Goal: Transaction & Acquisition: Book appointment/travel/reservation

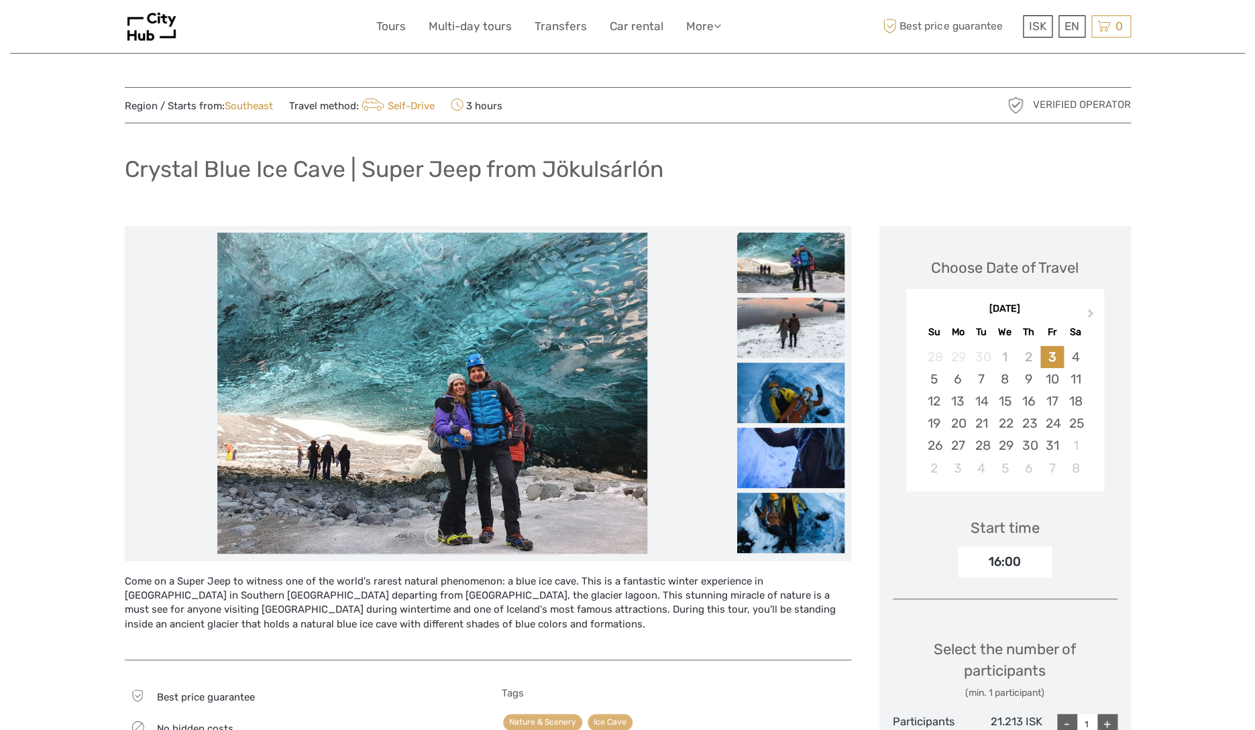
click at [806, 262] on img at bounding box center [790, 263] width 107 height 60
click at [789, 342] on img at bounding box center [790, 328] width 107 height 60
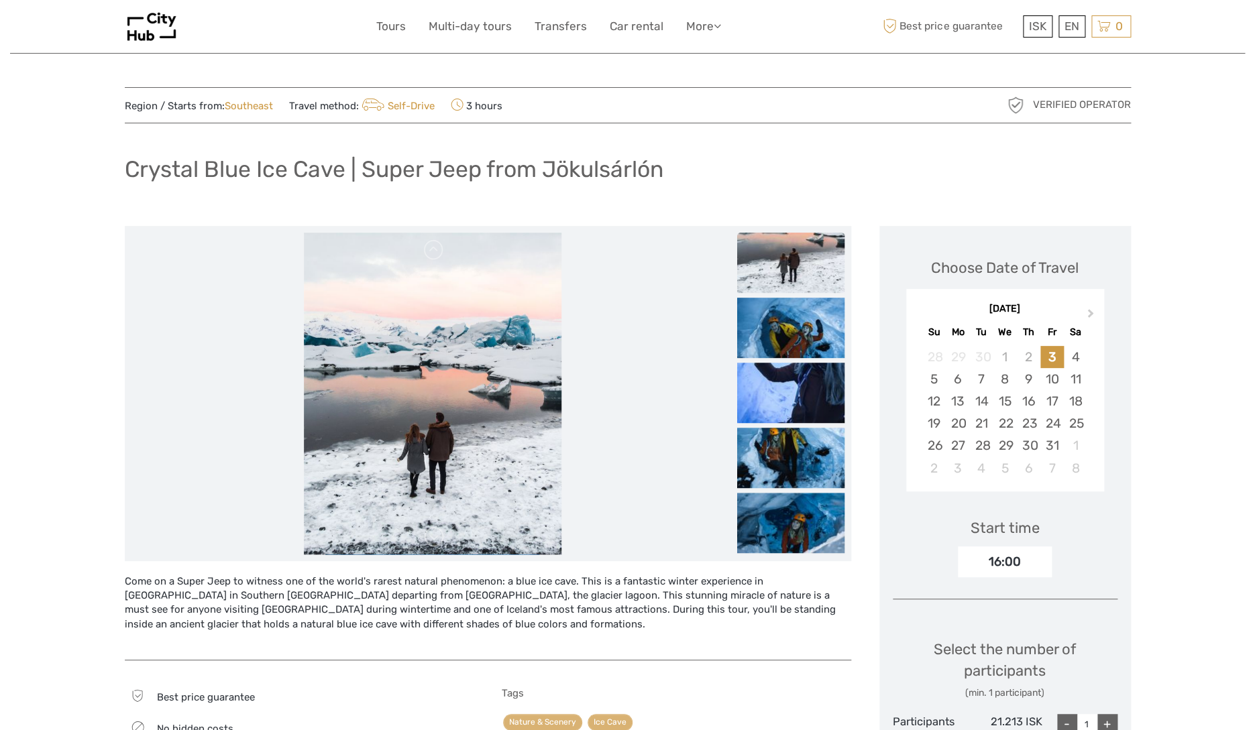
click at [788, 359] on ul at bounding box center [790, 428] width 107 height 521
click at [788, 382] on img at bounding box center [790, 393] width 107 height 60
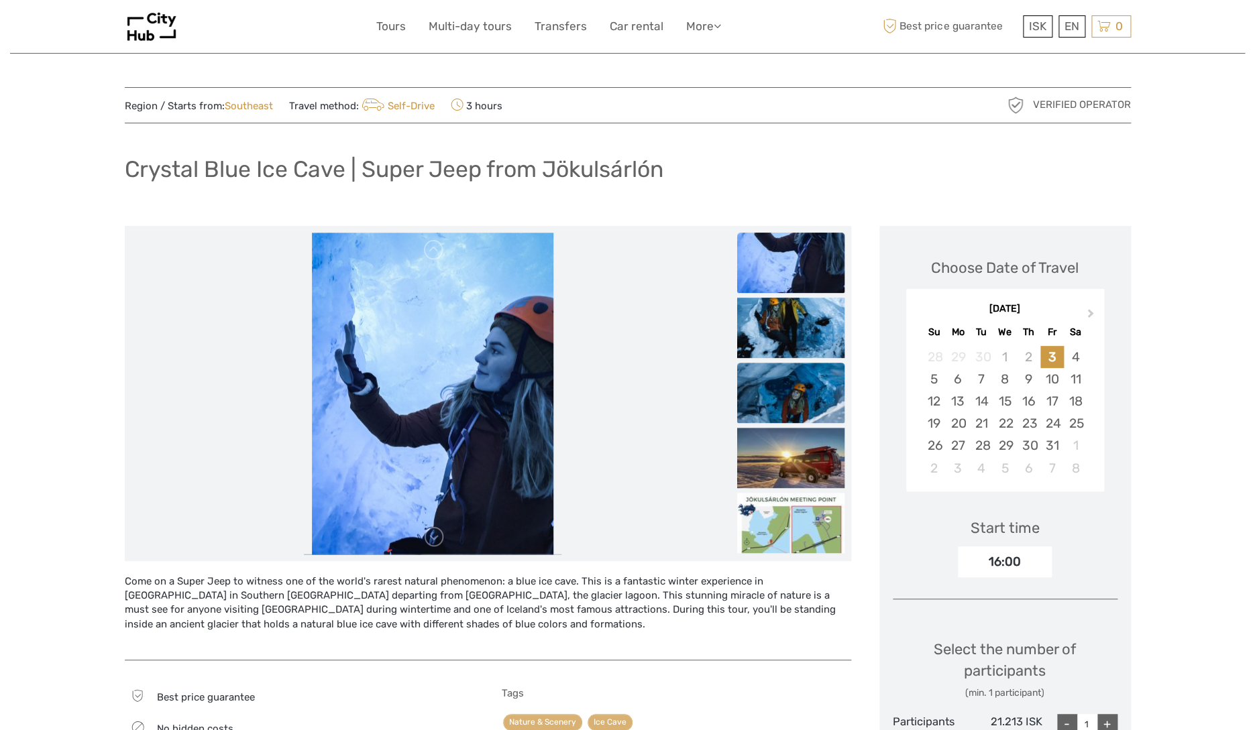
click at [784, 391] on img at bounding box center [790, 393] width 107 height 60
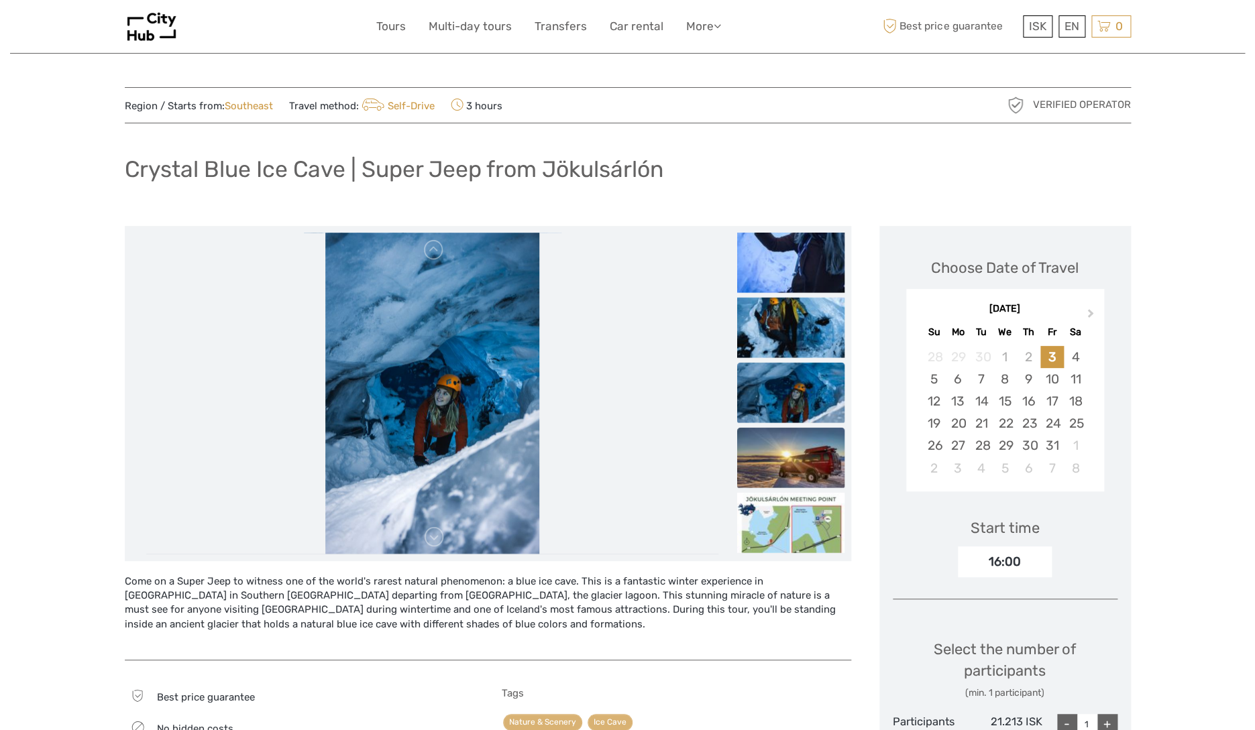
click at [783, 443] on img at bounding box center [790, 457] width 107 height 60
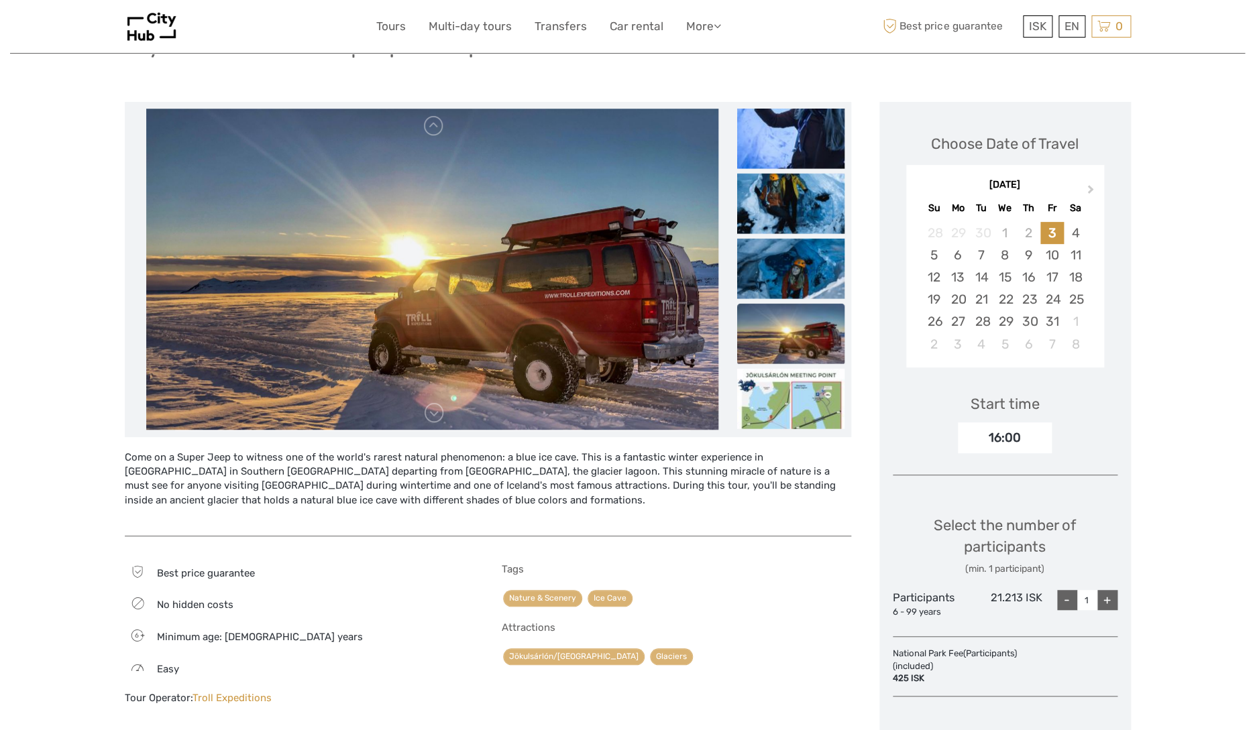
scroll to position [78, 0]
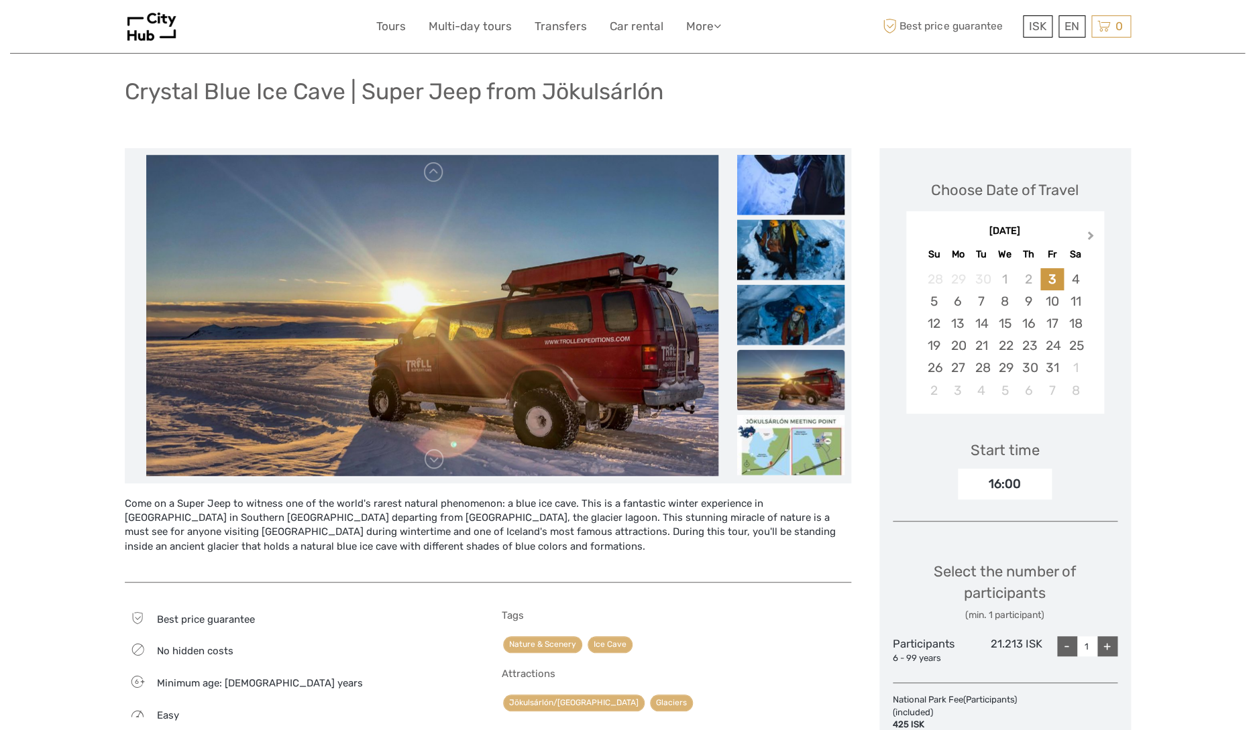
click at [1090, 239] on span "Next Month" at bounding box center [1090, 238] width 0 height 19
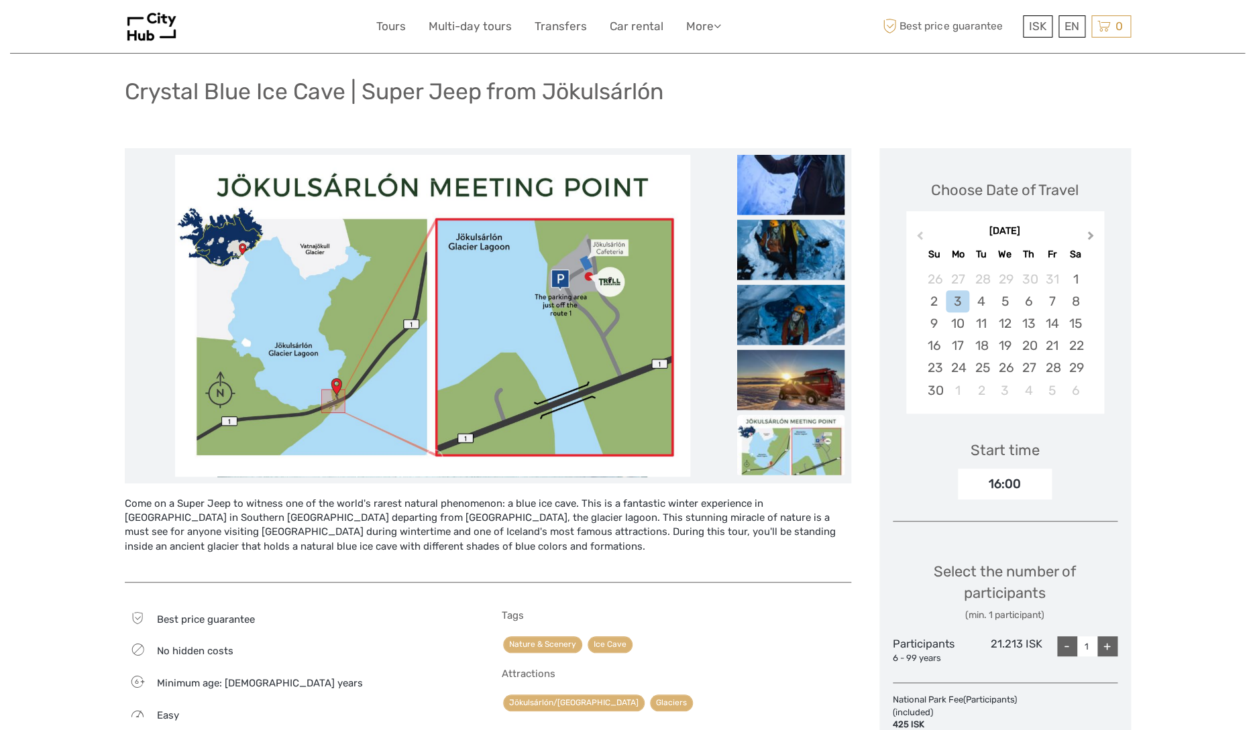
click at [1090, 237] on span "Next Month" at bounding box center [1090, 238] width 0 height 19
click at [981, 300] on div "6" at bounding box center [980, 301] width 23 height 22
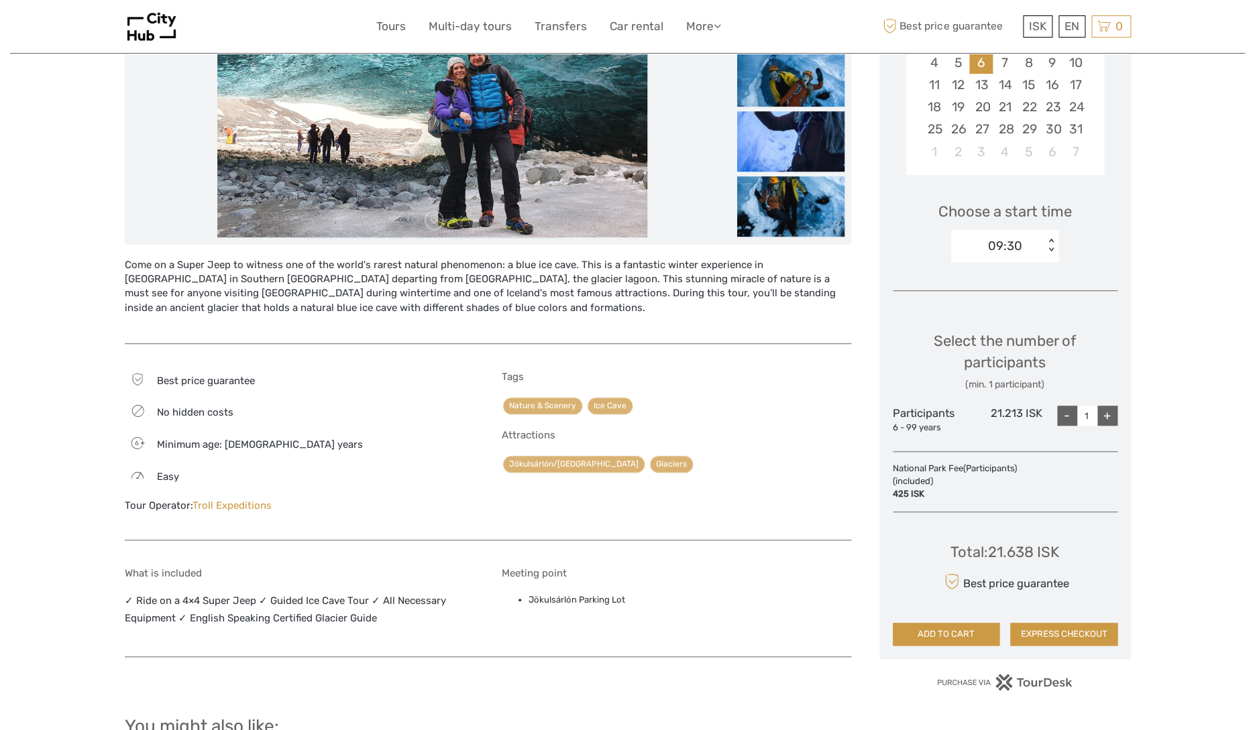
scroll to position [318, 0]
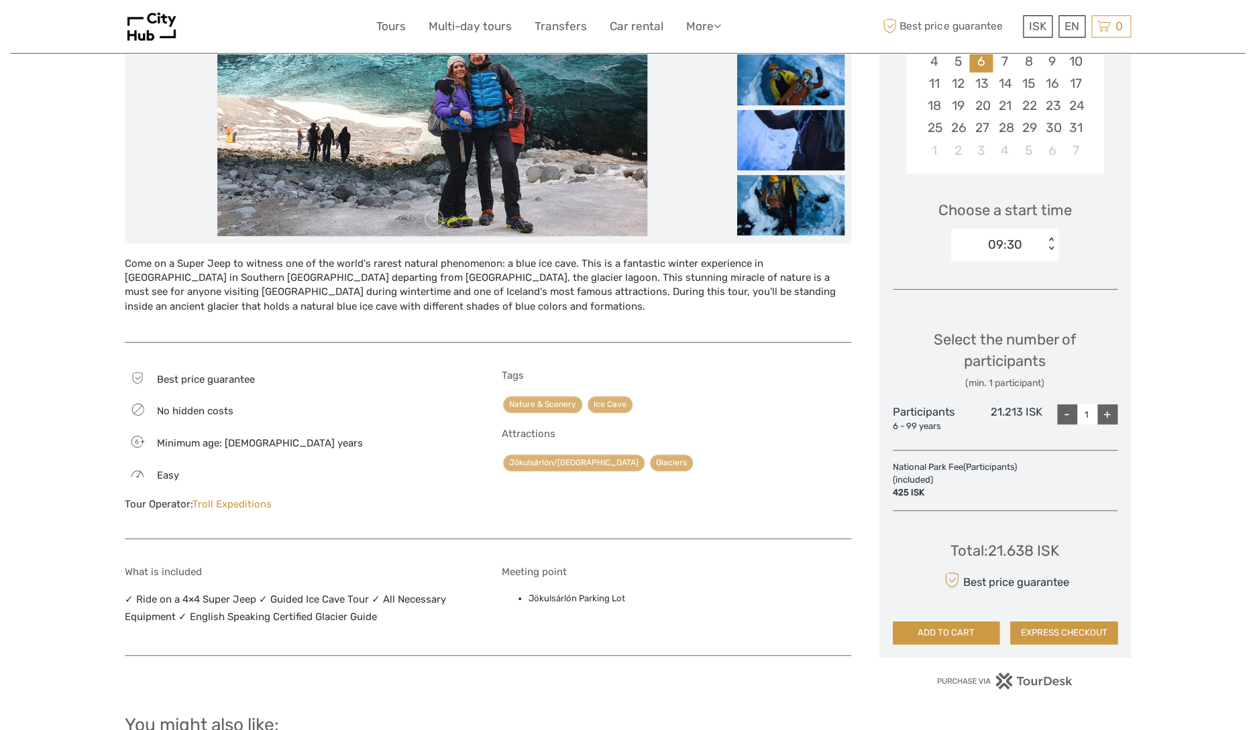
click at [1107, 414] on div "+" at bounding box center [1107, 414] width 20 height 20
type input "2"
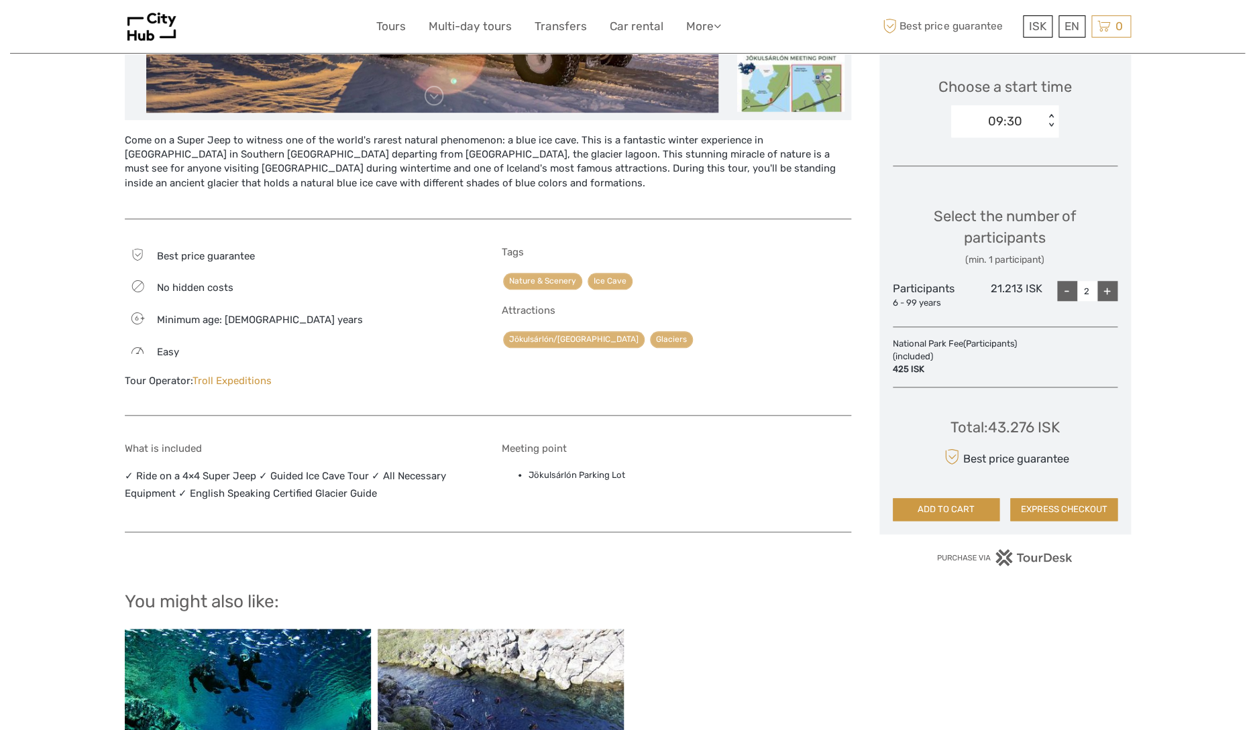
scroll to position [438, 0]
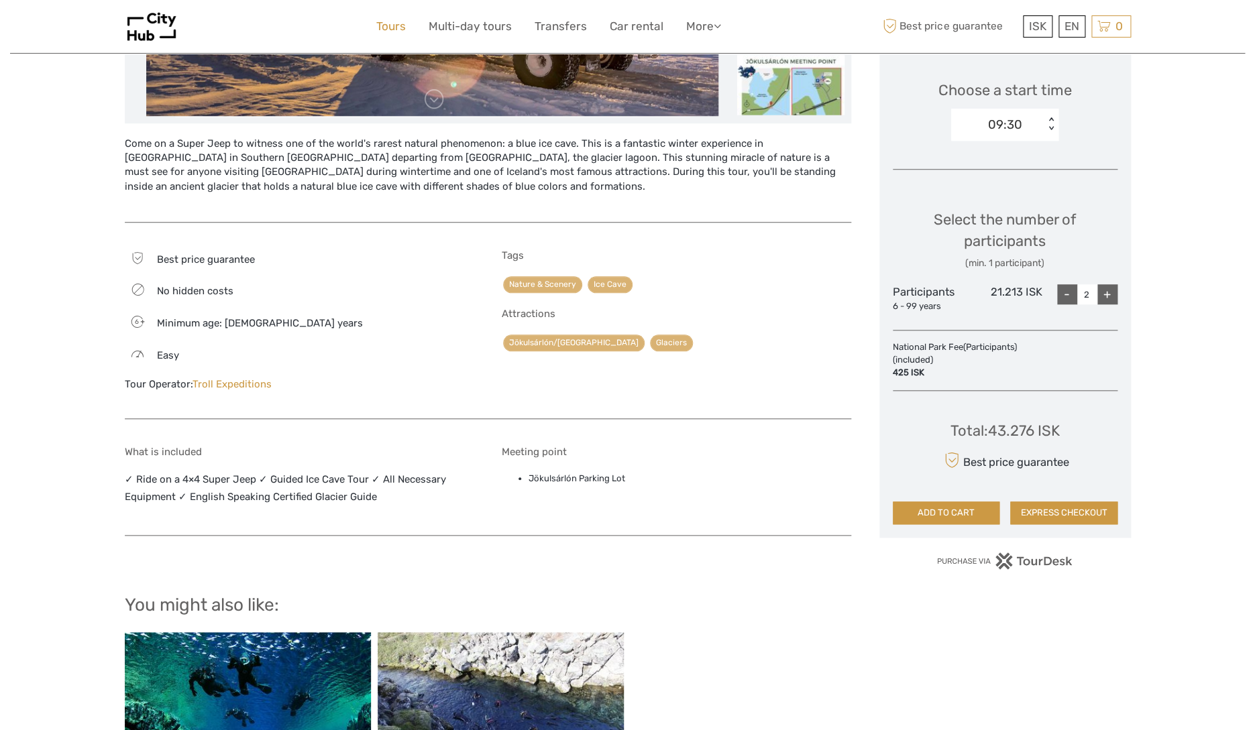
click at [384, 27] on link "Tours" at bounding box center [391, 26] width 30 height 19
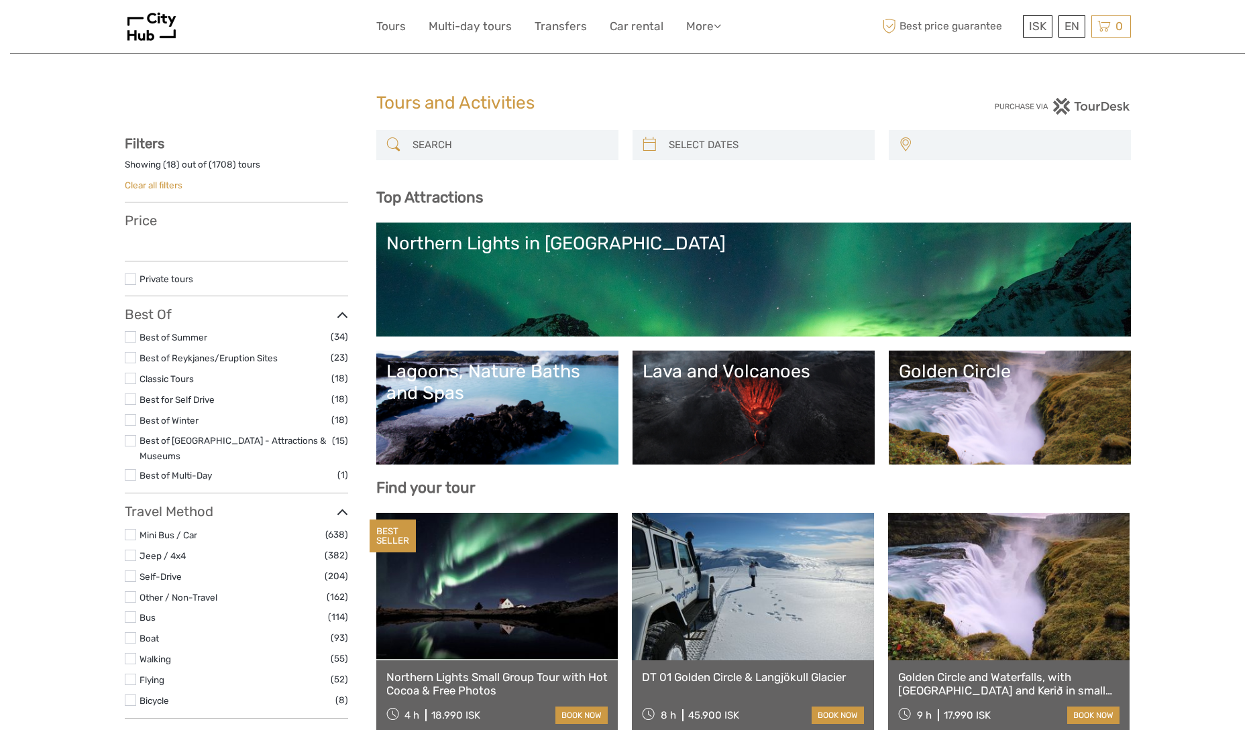
select select
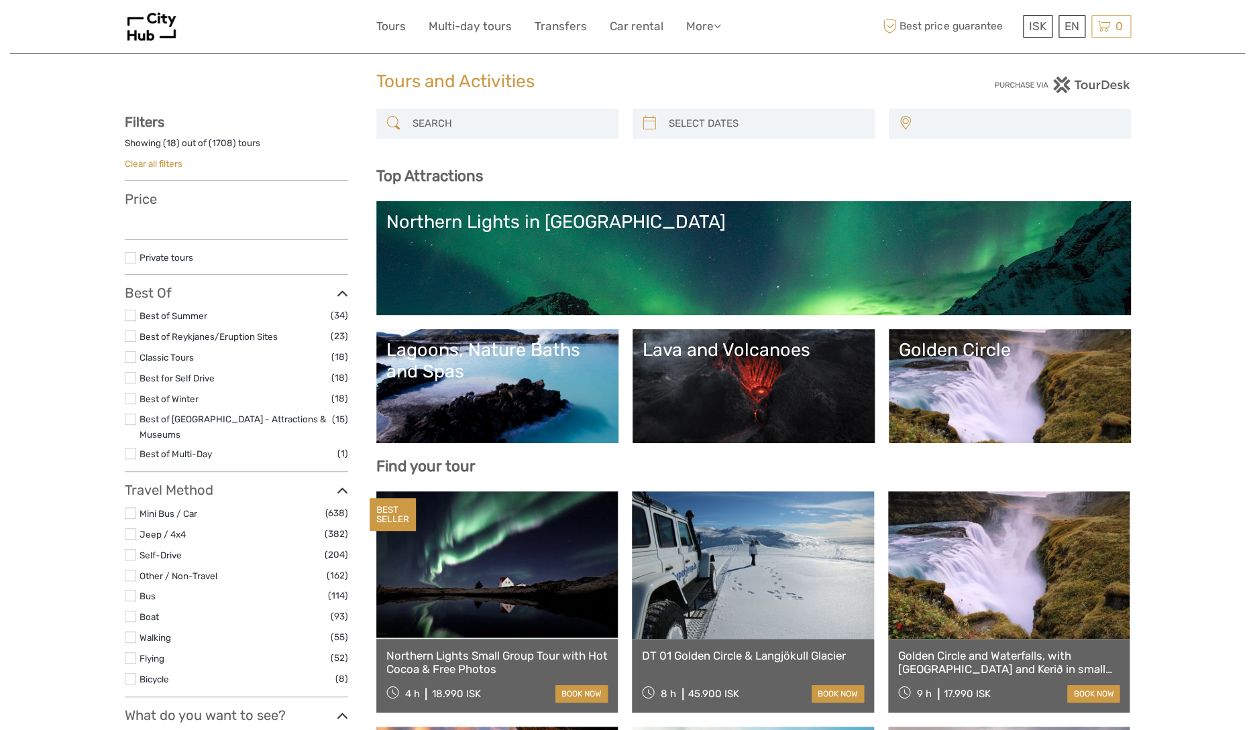
scroll to position [22, 0]
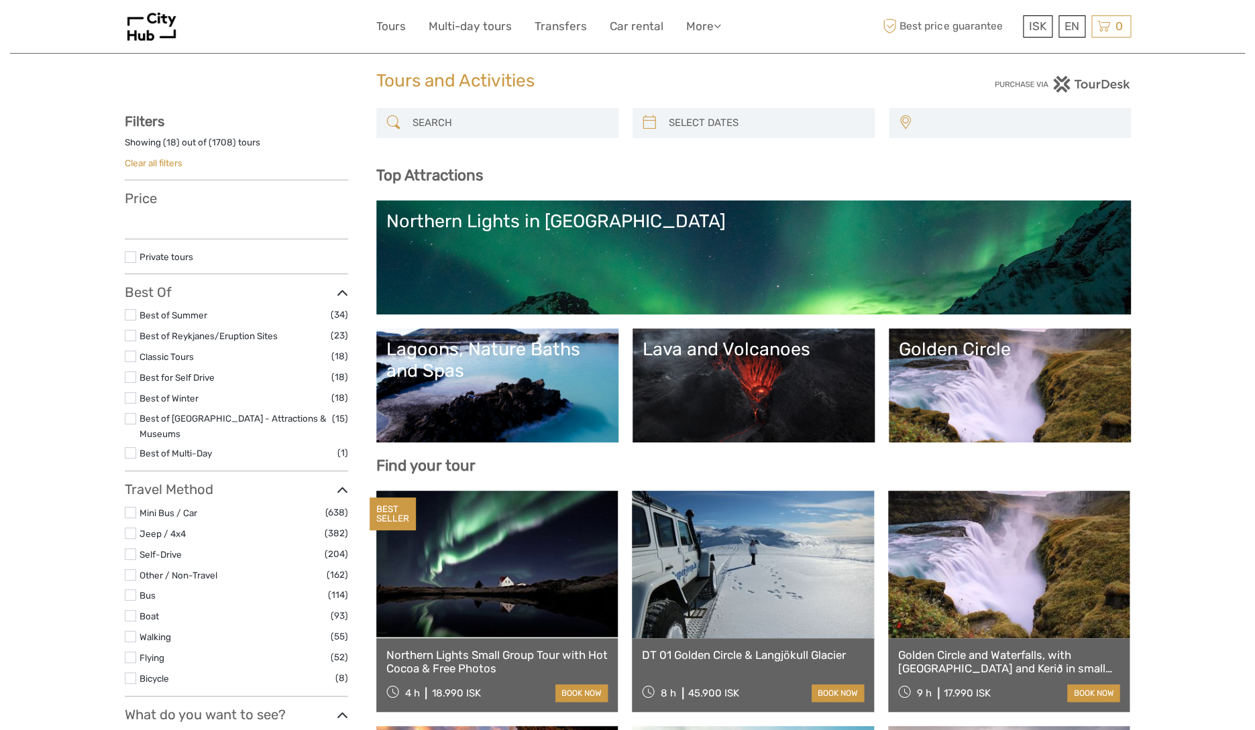
select select
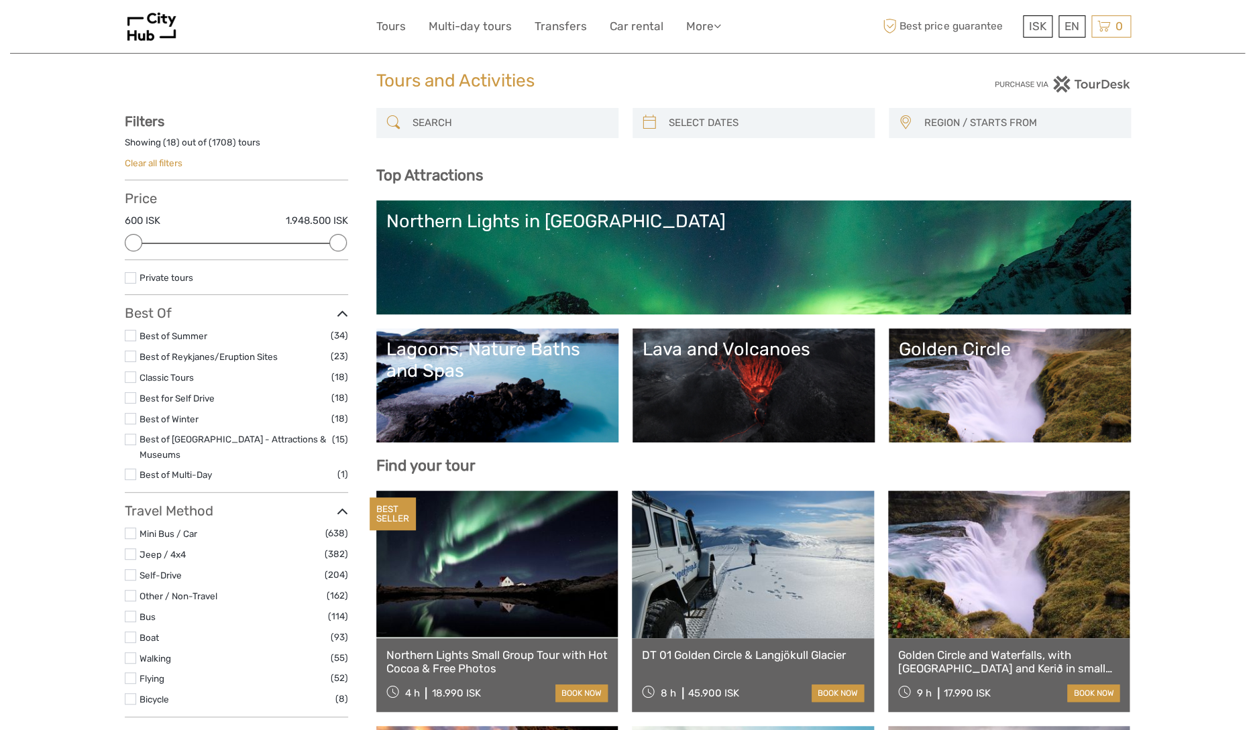
scroll to position [0, 0]
click at [131, 422] on label at bounding box center [130, 418] width 11 height 11
click at [0, 0] on input "checkbox" at bounding box center [0, 0] width 0 height 0
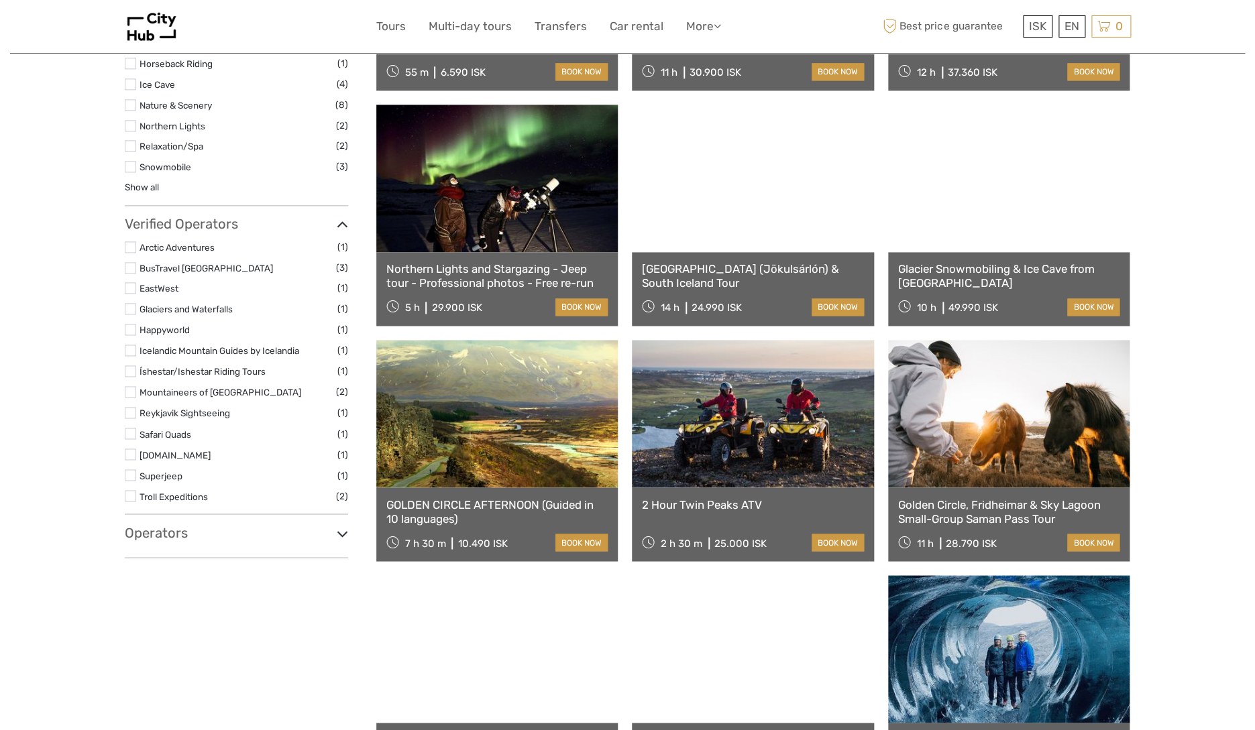
scroll to position [813, 0]
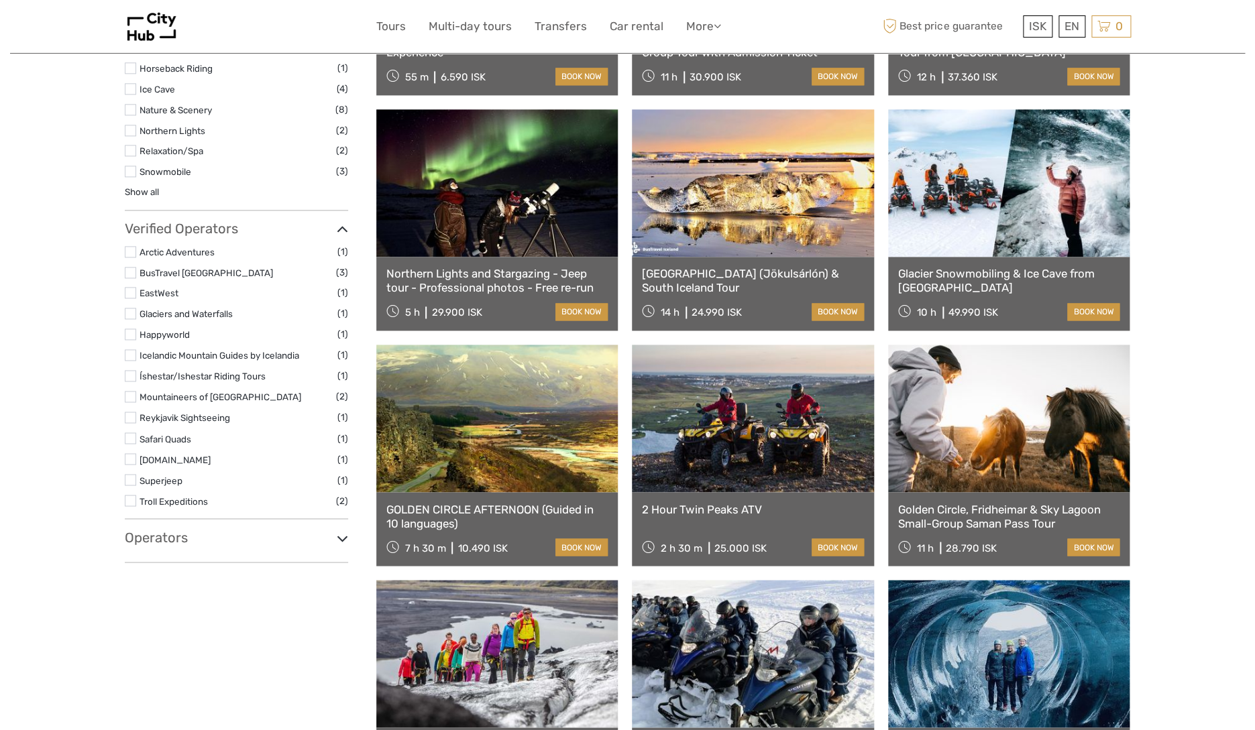
click at [133, 246] on label at bounding box center [130, 251] width 11 height 11
click at [0, 0] on input "checkbox" at bounding box center [0, 0] width 0 height 0
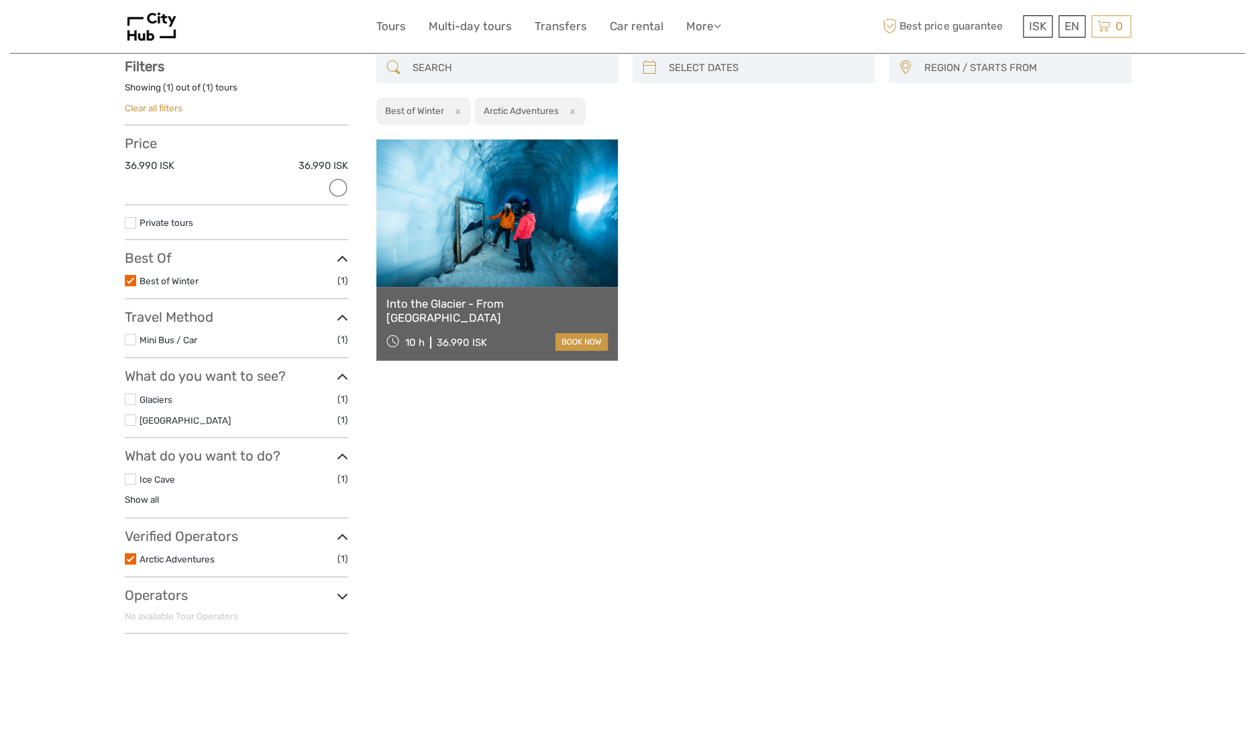
scroll to position [76, 0]
click at [129, 560] on label at bounding box center [130, 560] width 11 height 11
click at [0, 0] on input "checkbox" at bounding box center [0, 0] width 0 height 0
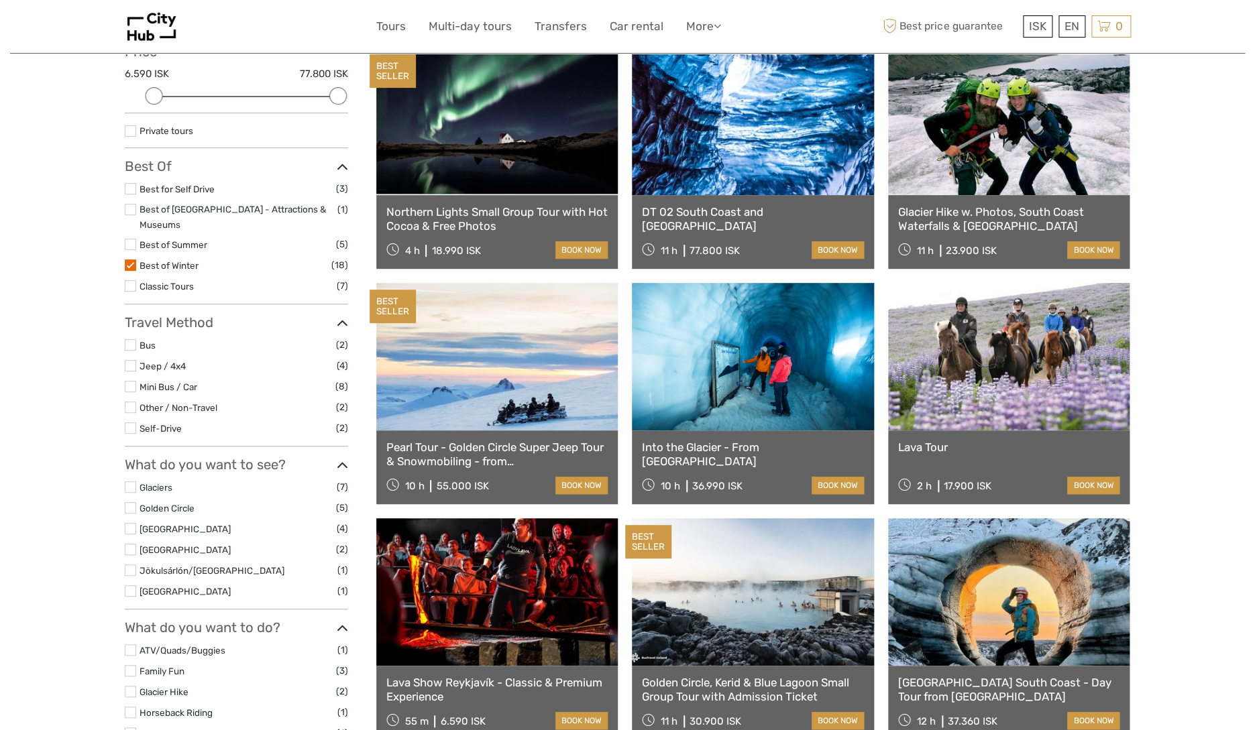
scroll to position [183, 0]
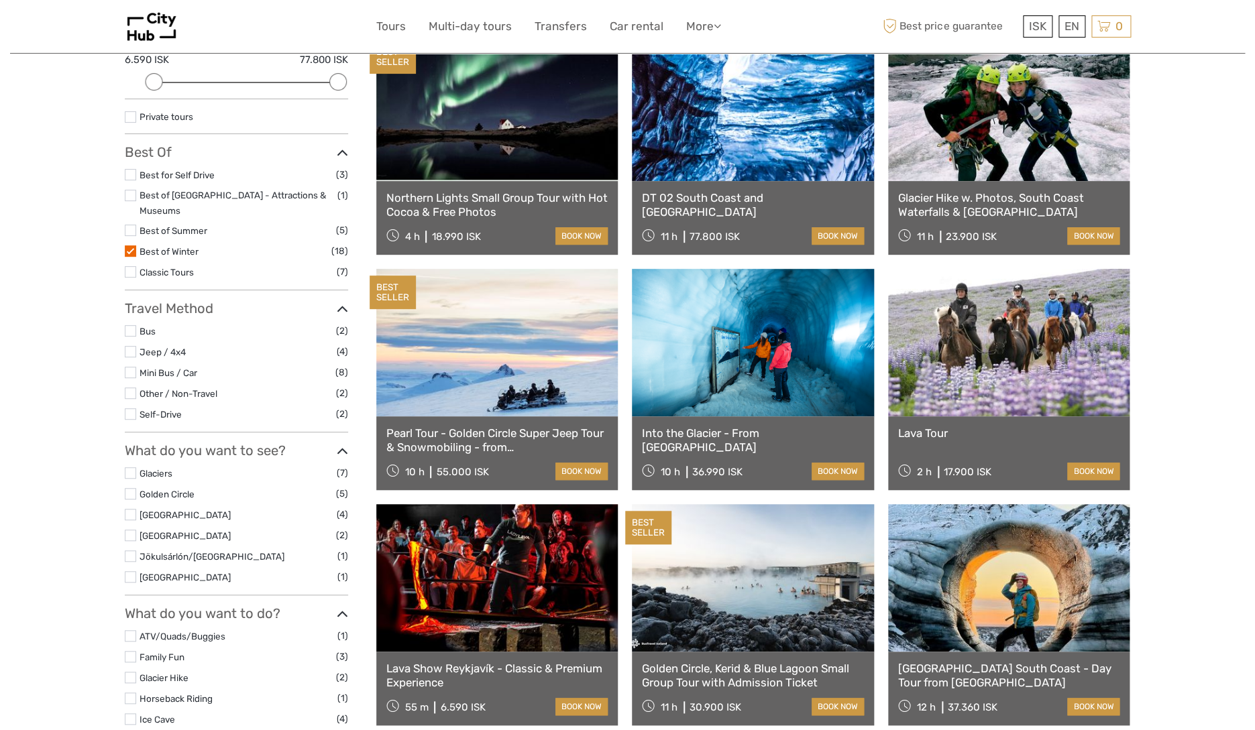
click at [132, 325] on label at bounding box center [130, 330] width 11 height 11
click at [0, 0] on input "checkbox" at bounding box center [0, 0] width 0 height 0
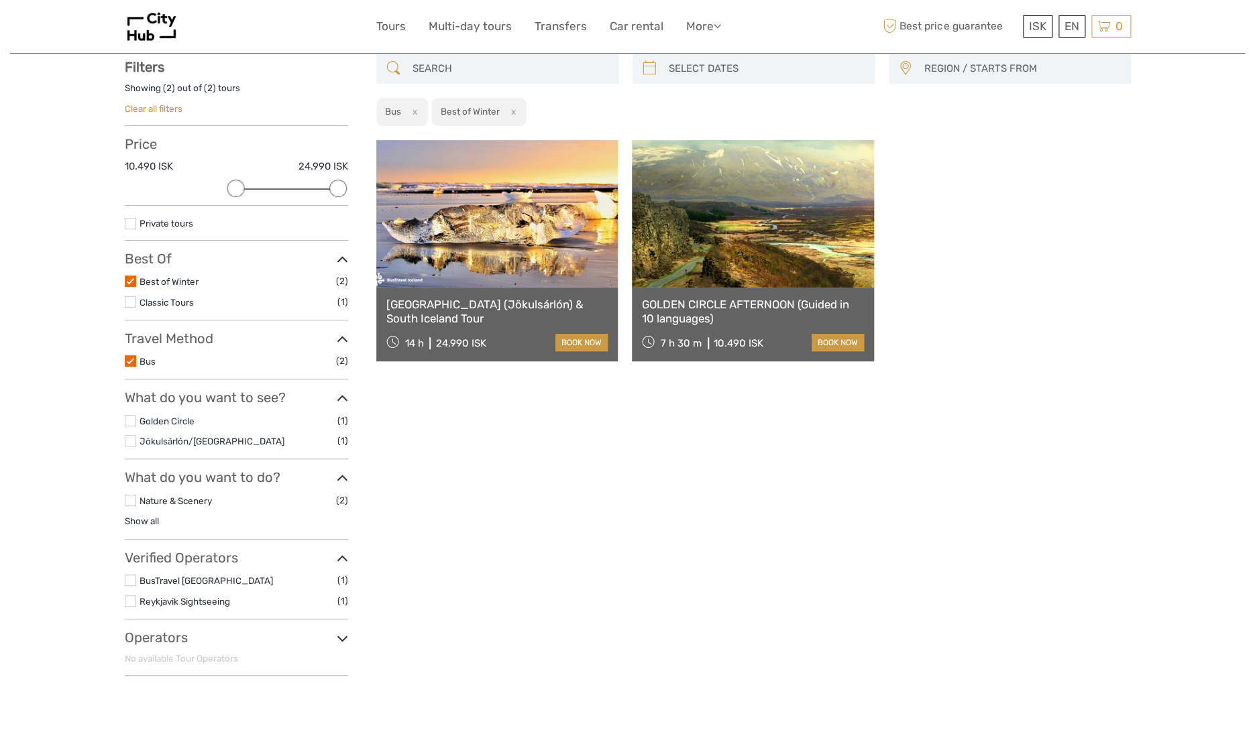
scroll to position [76, 0]
click at [815, 302] on link "GOLDEN CIRCLE AFTERNOON (Guided in 10 languages)" at bounding box center [753, 311] width 222 height 27
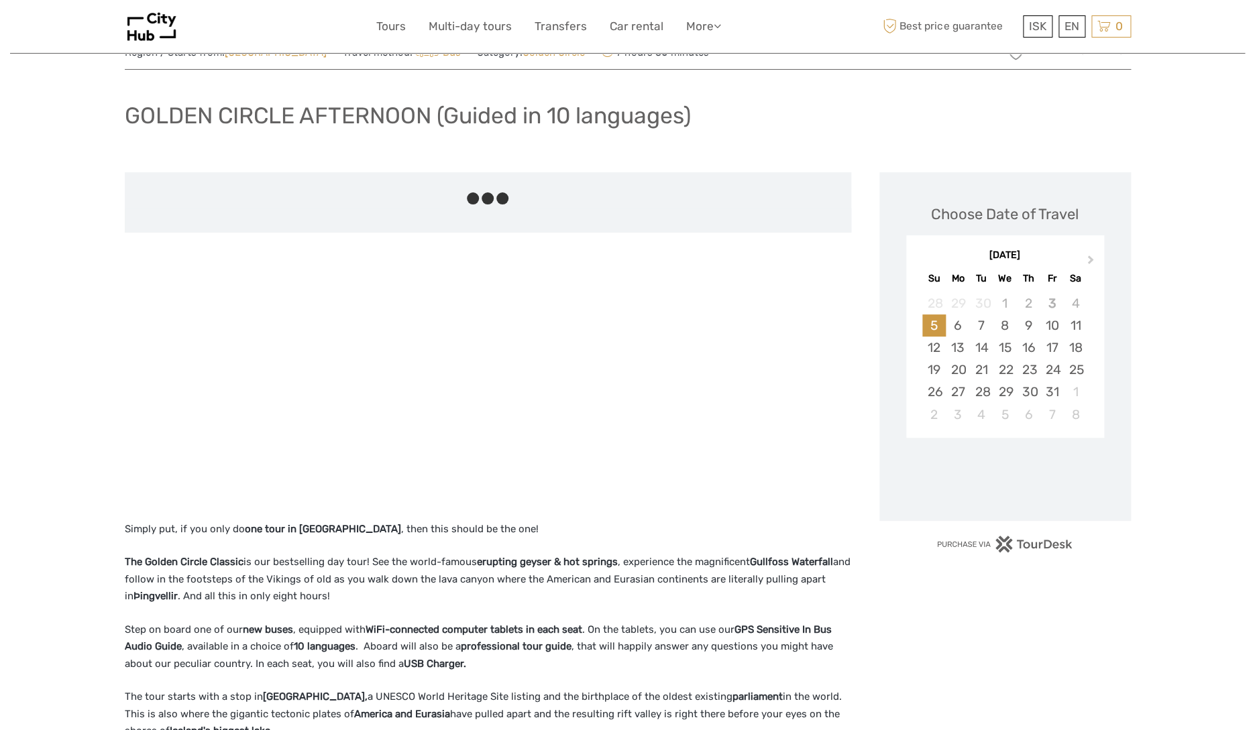
scroll to position [56, 0]
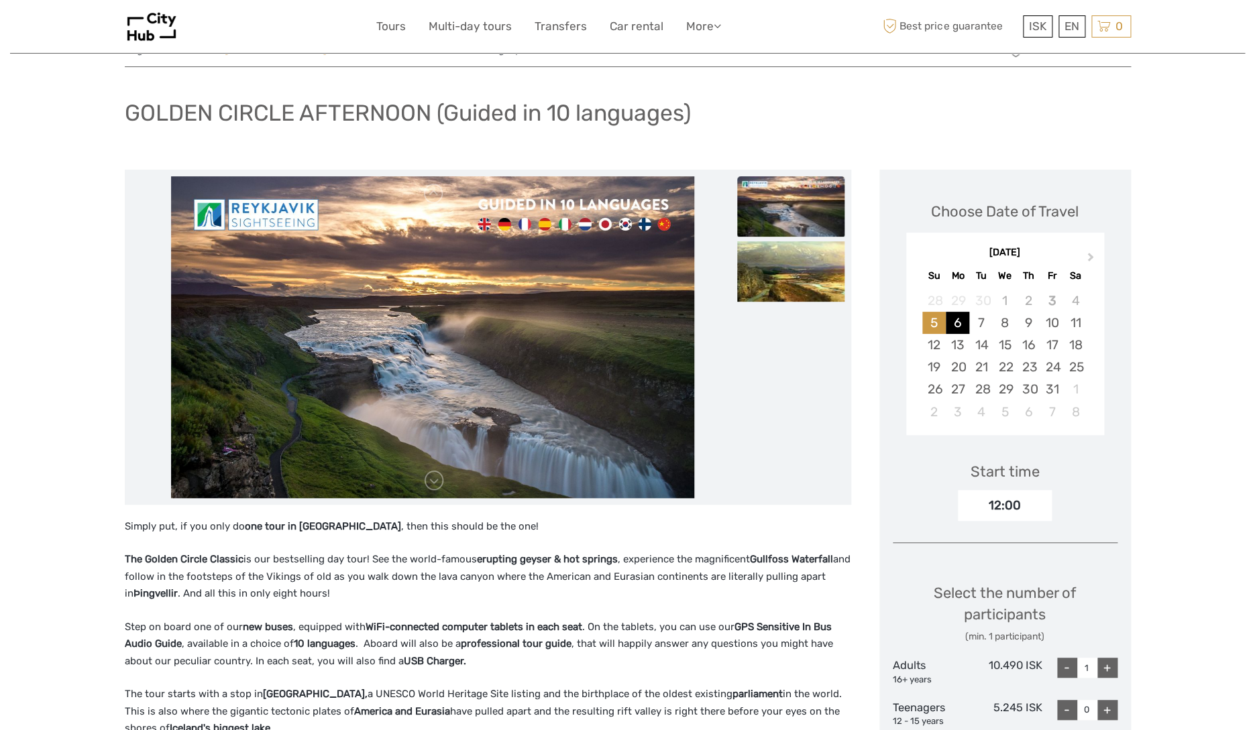
click at [955, 323] on div "6" at bounding box center [956, 323] width 23 height 22
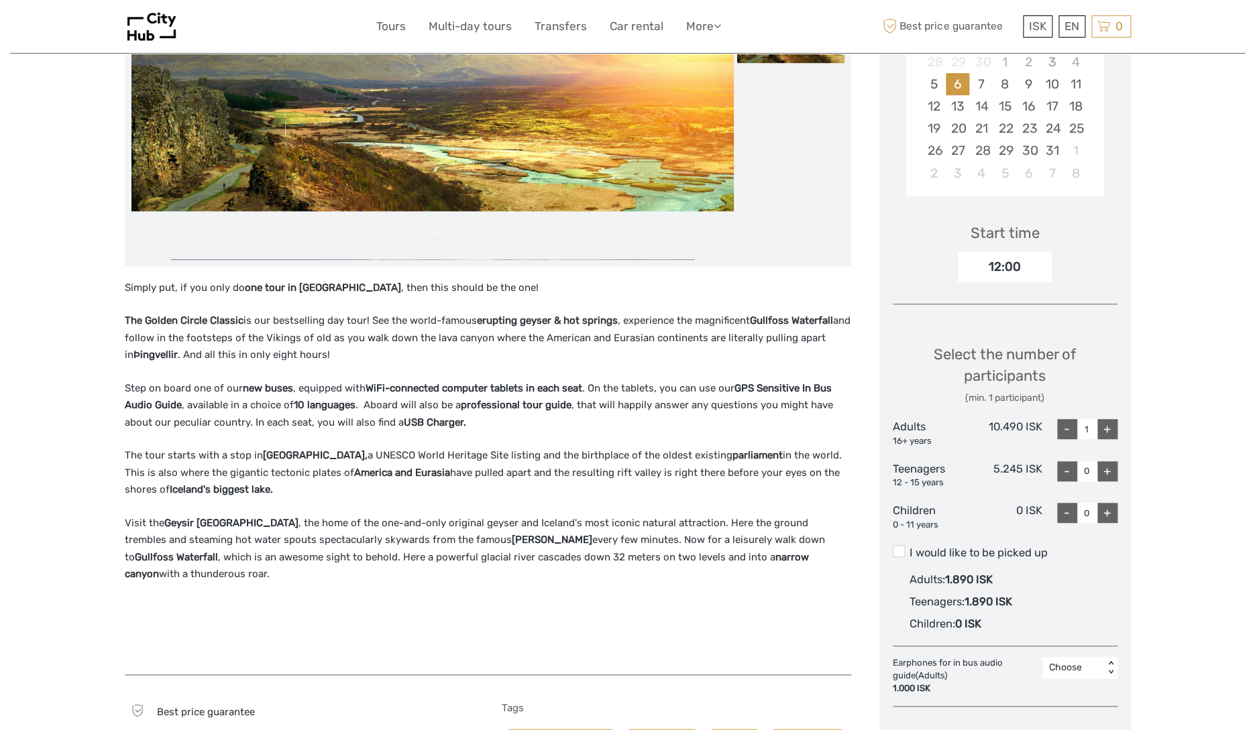
scroll to position [297, 0]
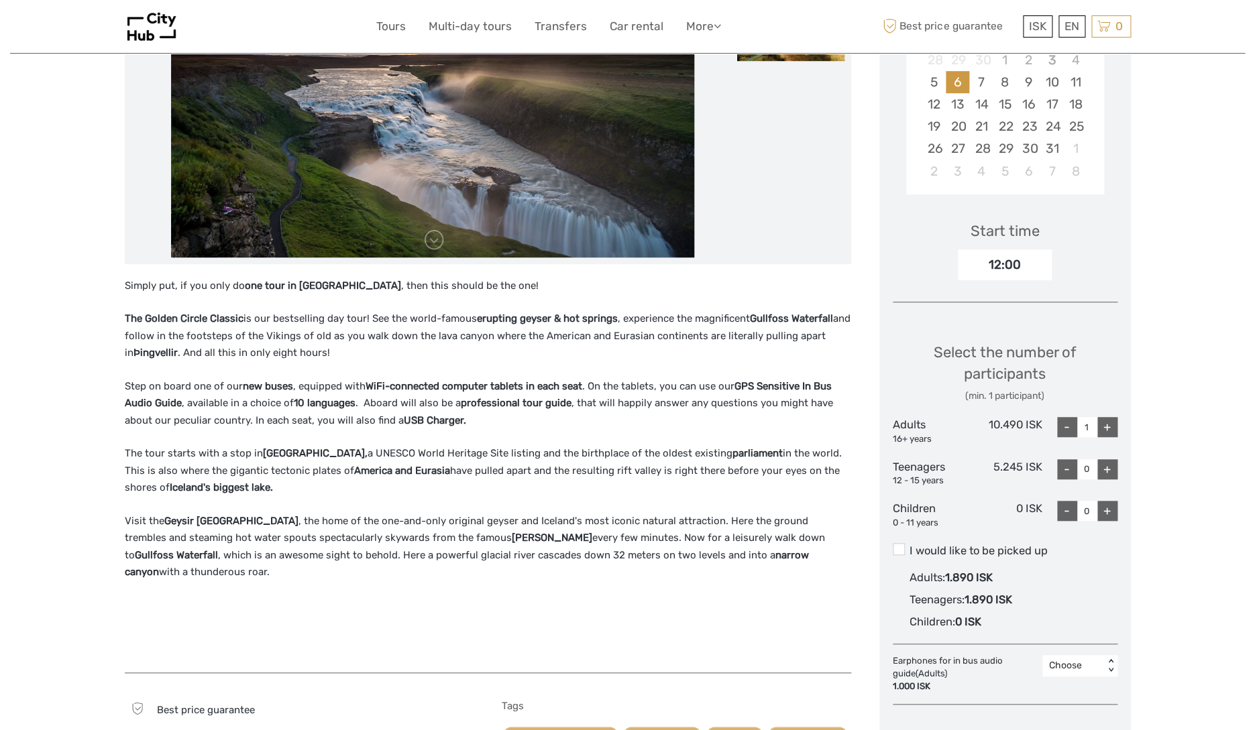
click at [1104, 427] on div "+" at bounding box center [1107, 427] width 20 height 20
type input "2"
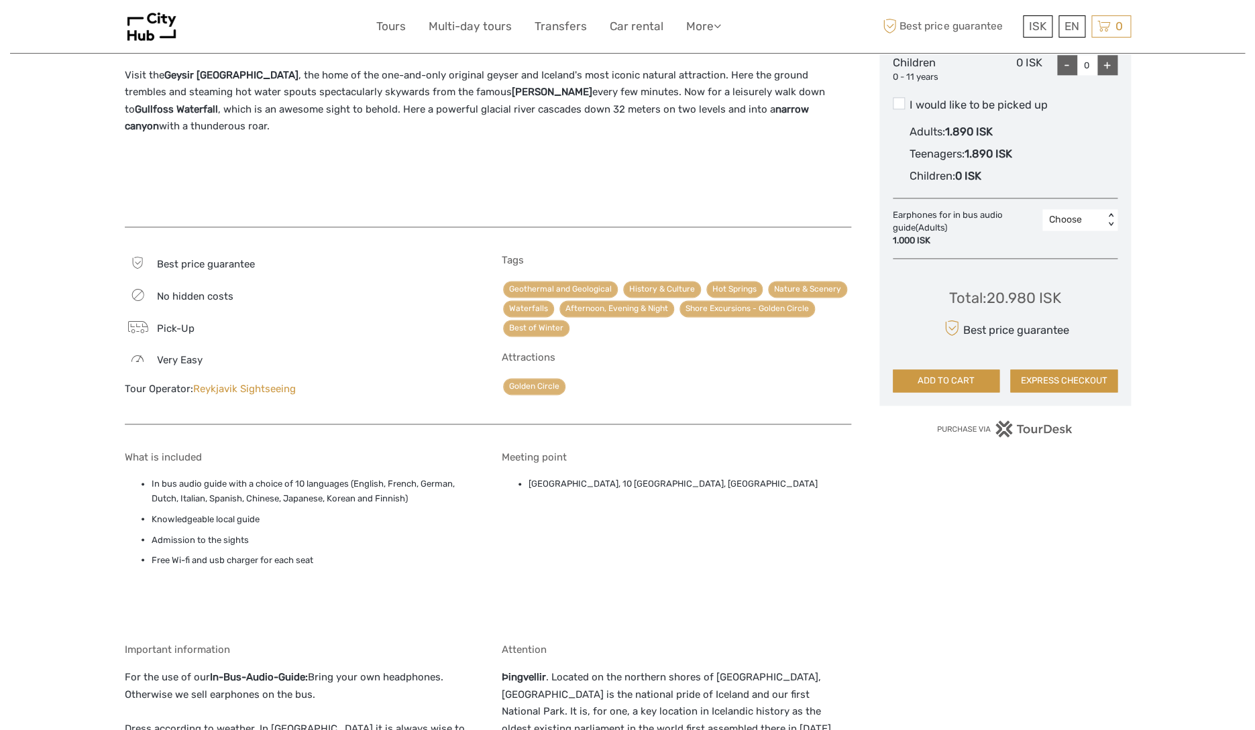
scroll to position [744, 0]
click at [520, 388] on link "Golden Circle" at bounding box center [534, 386] width 62 height 17
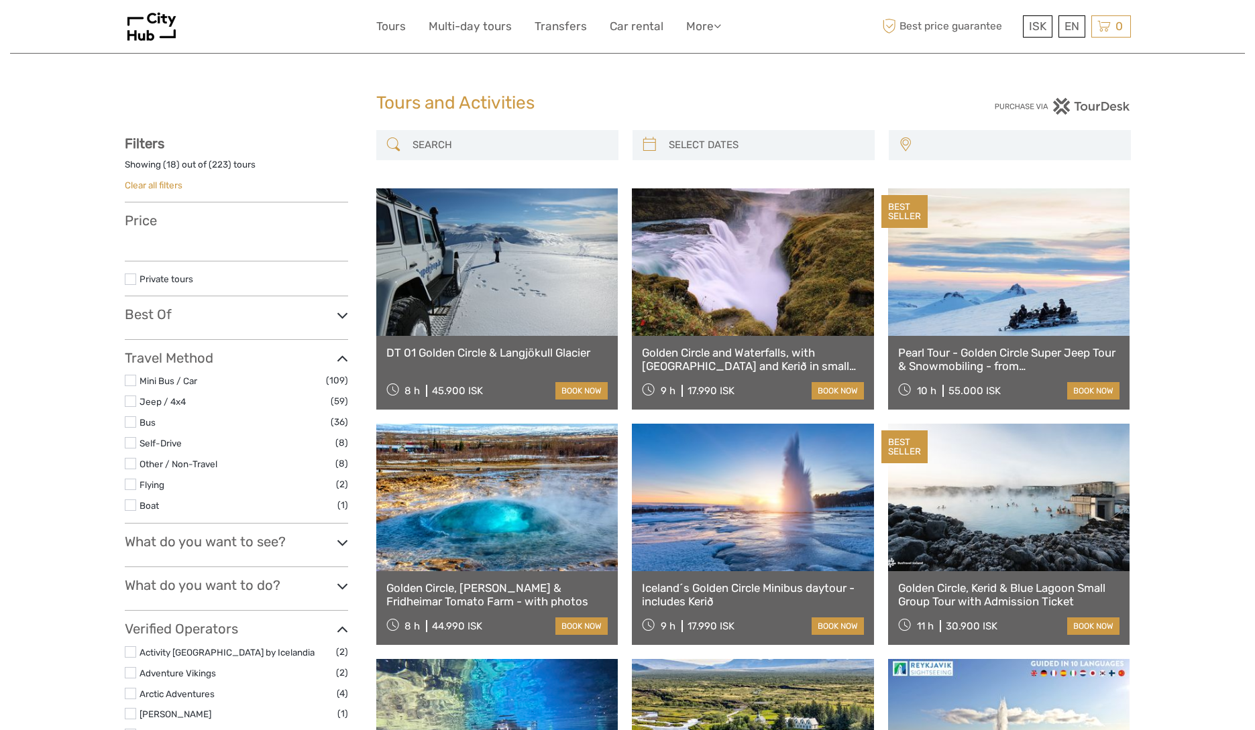
select select
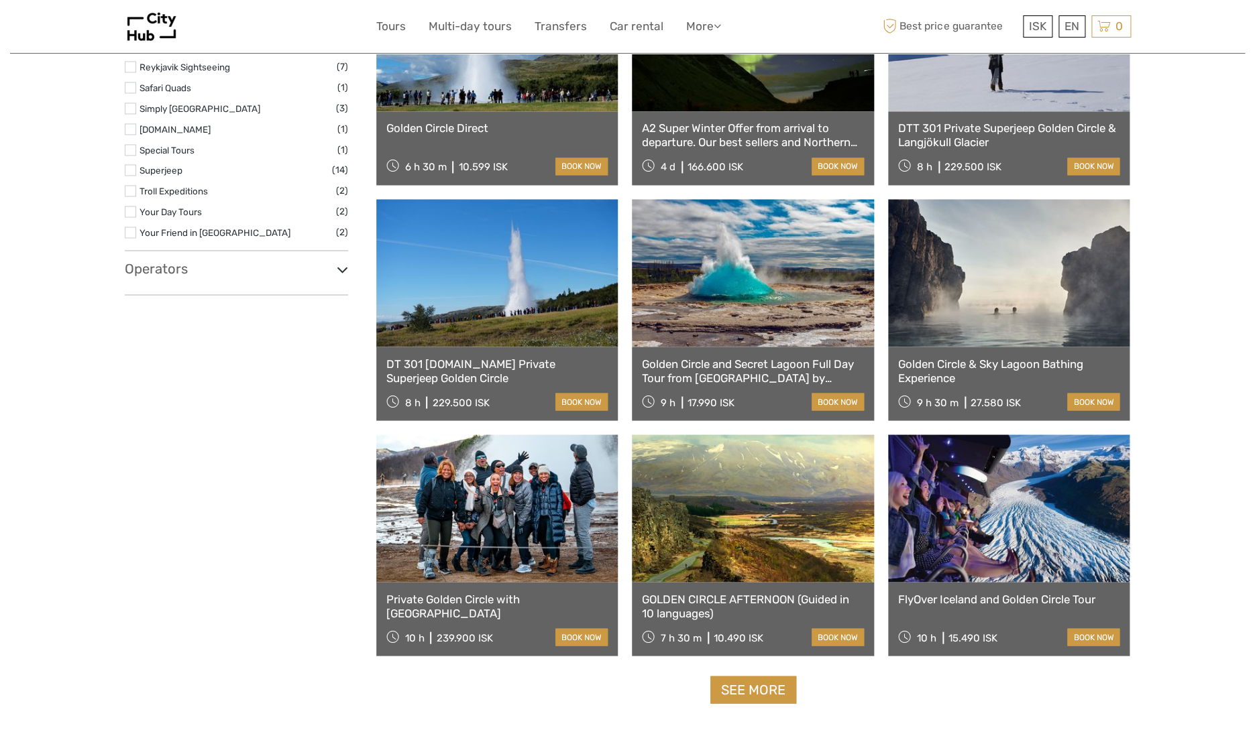
scroll to position [962, 0]
